Goal: Task Accomplishment & Management: Complete application form

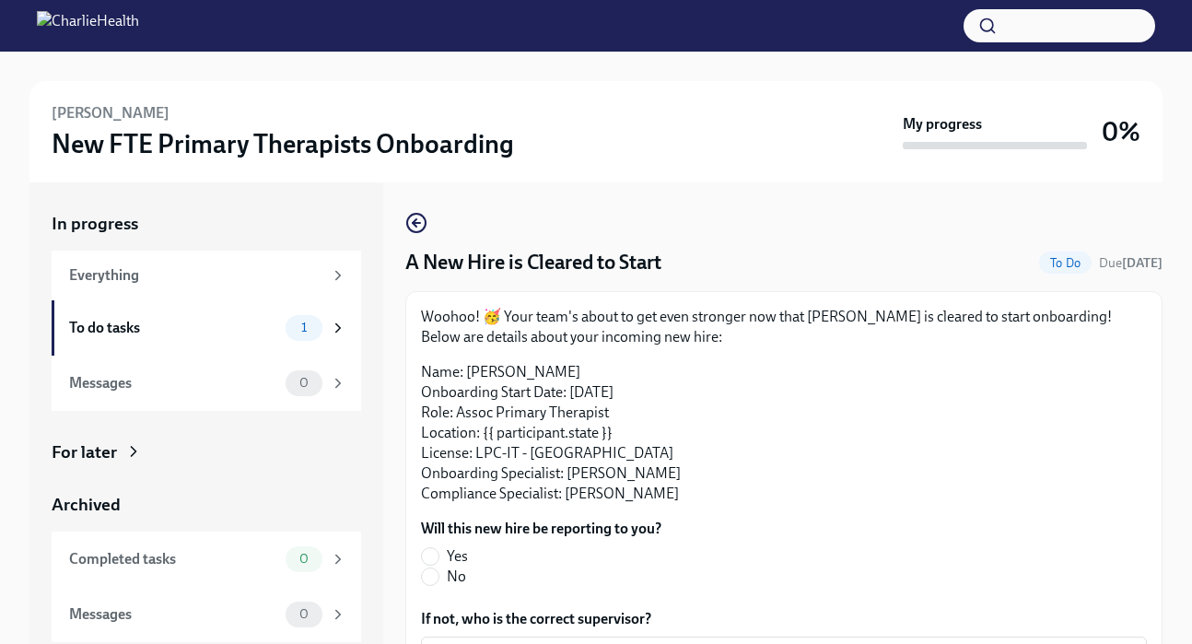
click at [1171, 175] on div "[PERSON_NAME] New FTE Primary Therapists Onboarding My progress 0% In progress …" at bounding box center [596, 374] width 1192 height 644
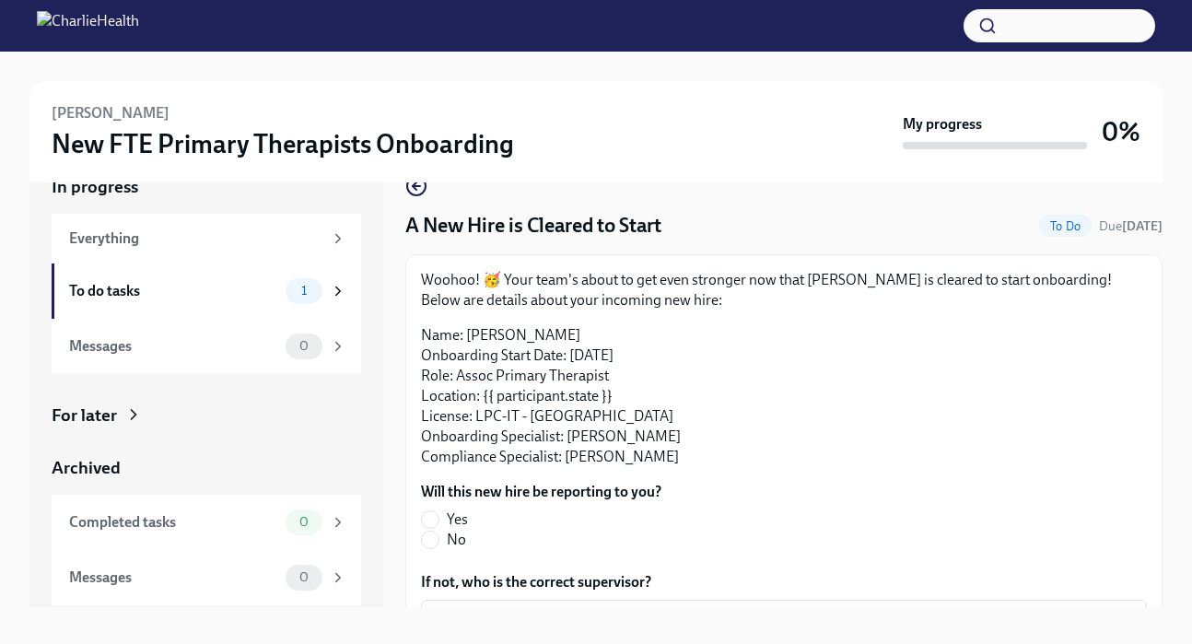
scroll to position [31, 0]
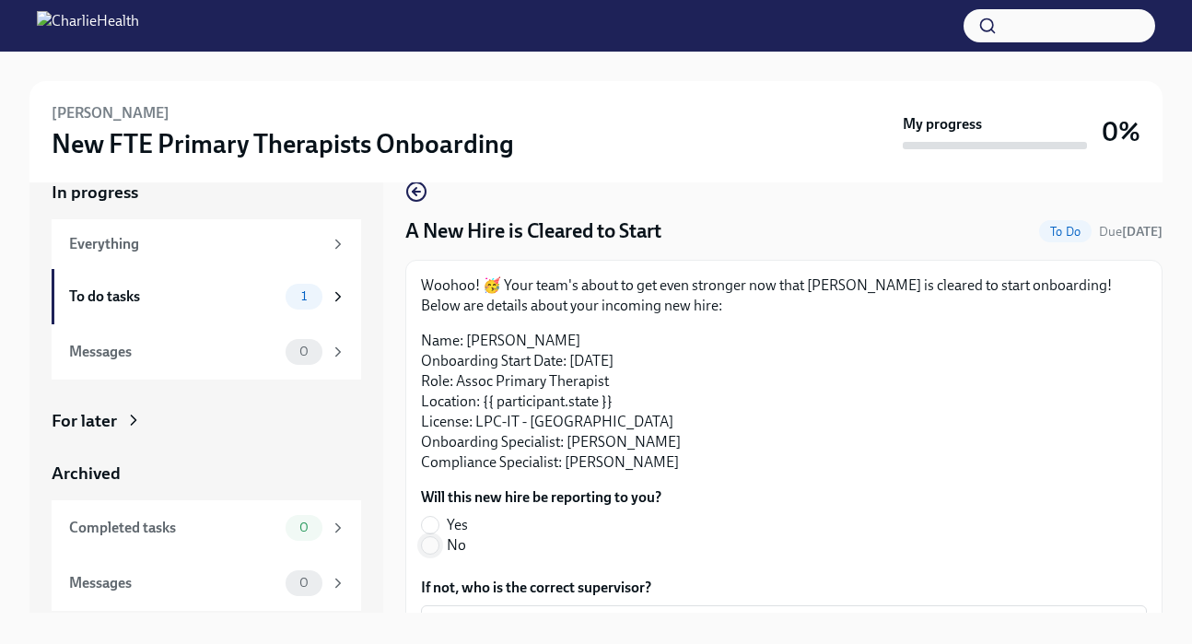
click at [430, 552] on input "No" at bounding box center [430, 545] width 17 height 17
radio input "true"
click at [388, 571] on div "In progress Everything To do tasks 1 Messages 0 For later Archived Completed ta…" at bounding box center [595, 381] width 1133 height 461
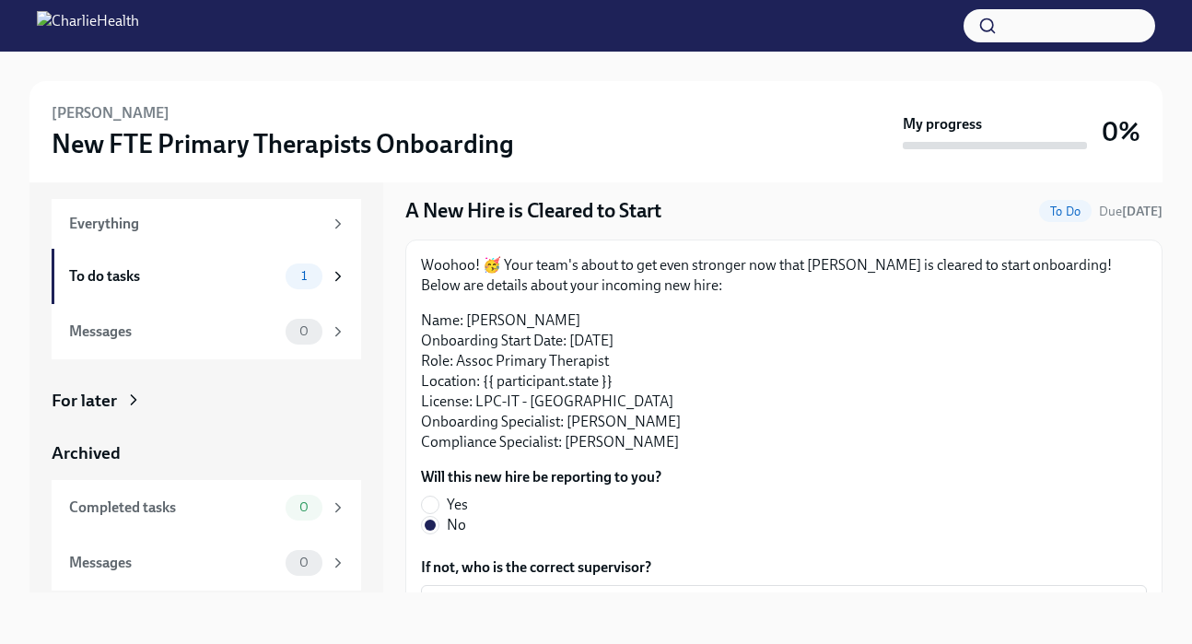
scroll to position [156, 0]
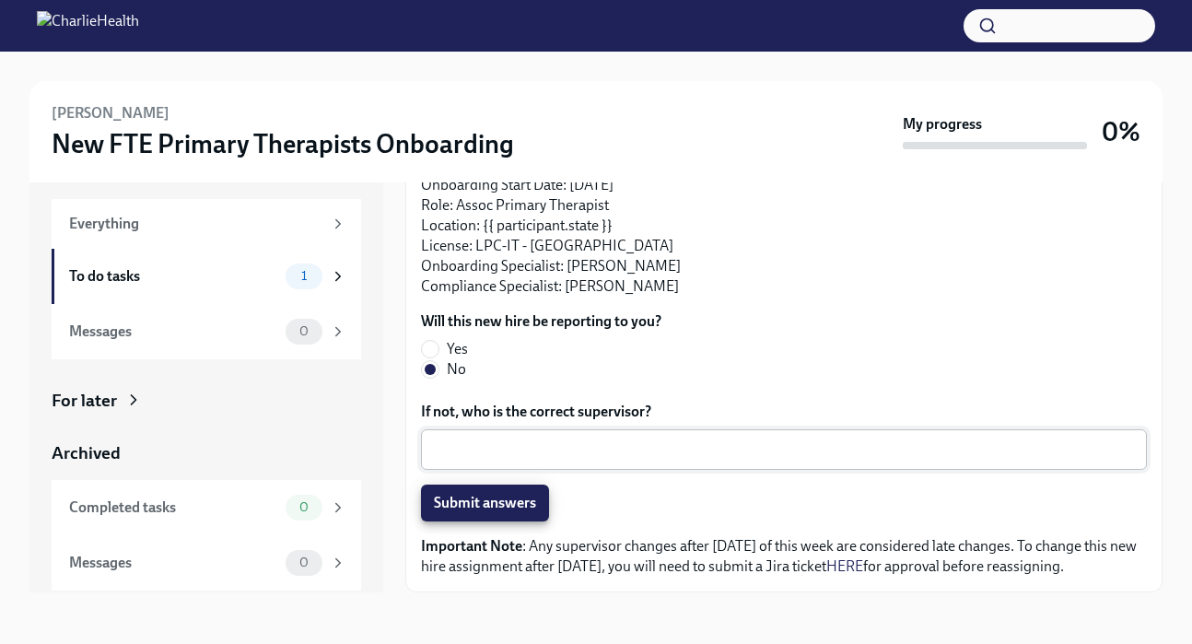
click at [461, 440] on textarea "If not, who is the correct supervisor?" at bounding box center [784, 449] width 704 height 22
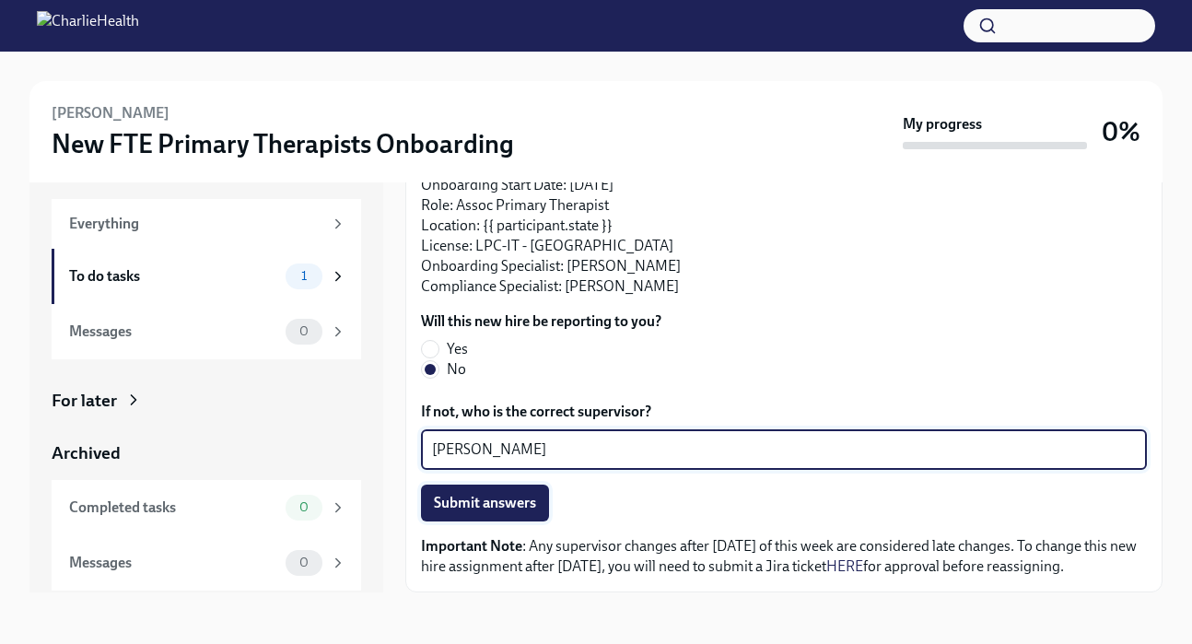
type textarea "[PERSON_NAME]"
click at [525, 506] on span "Submit answers" at bounding box center [485, 503] width 102 height 18
